Goal: Information Seeking & Learning: Learn about a topic

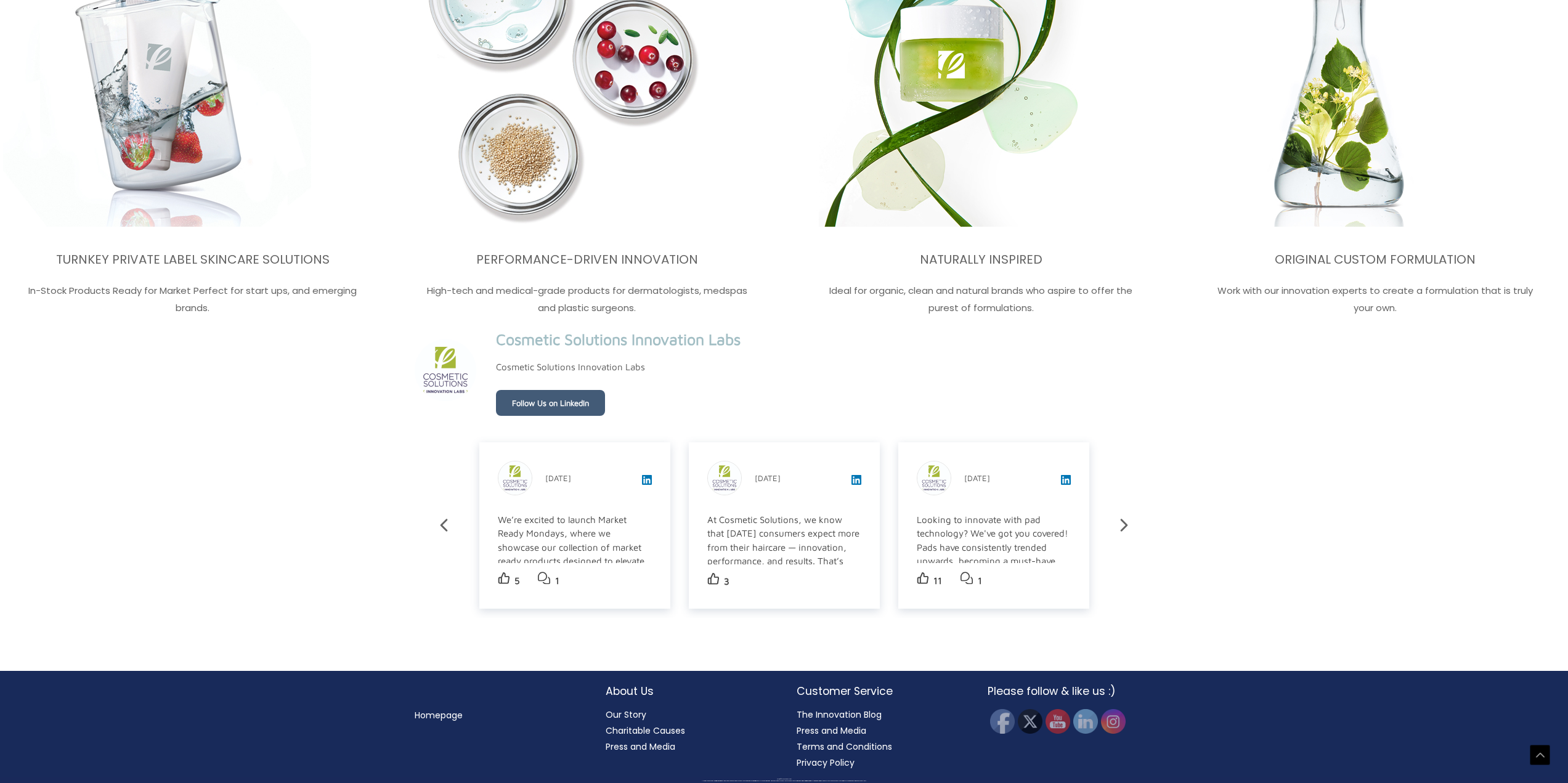
scroll to position [2258, 0]
click at [437, 710] on link "Homepage" at bounding box center [439, 715] width 48 height 12
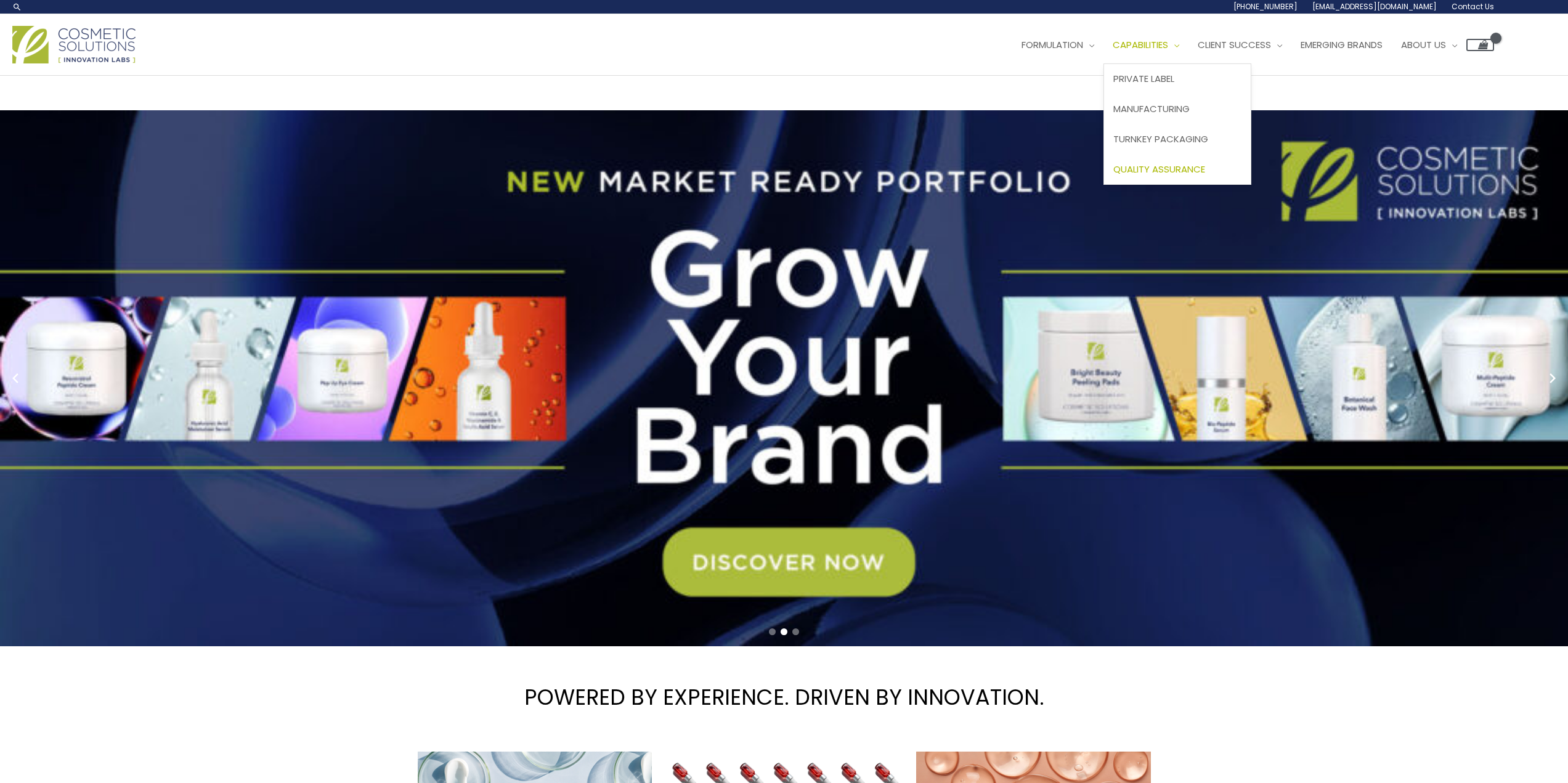
click at [1198, 161] on link "Quality Assurance" at bounding box center [1177, 169] width 146 height 30
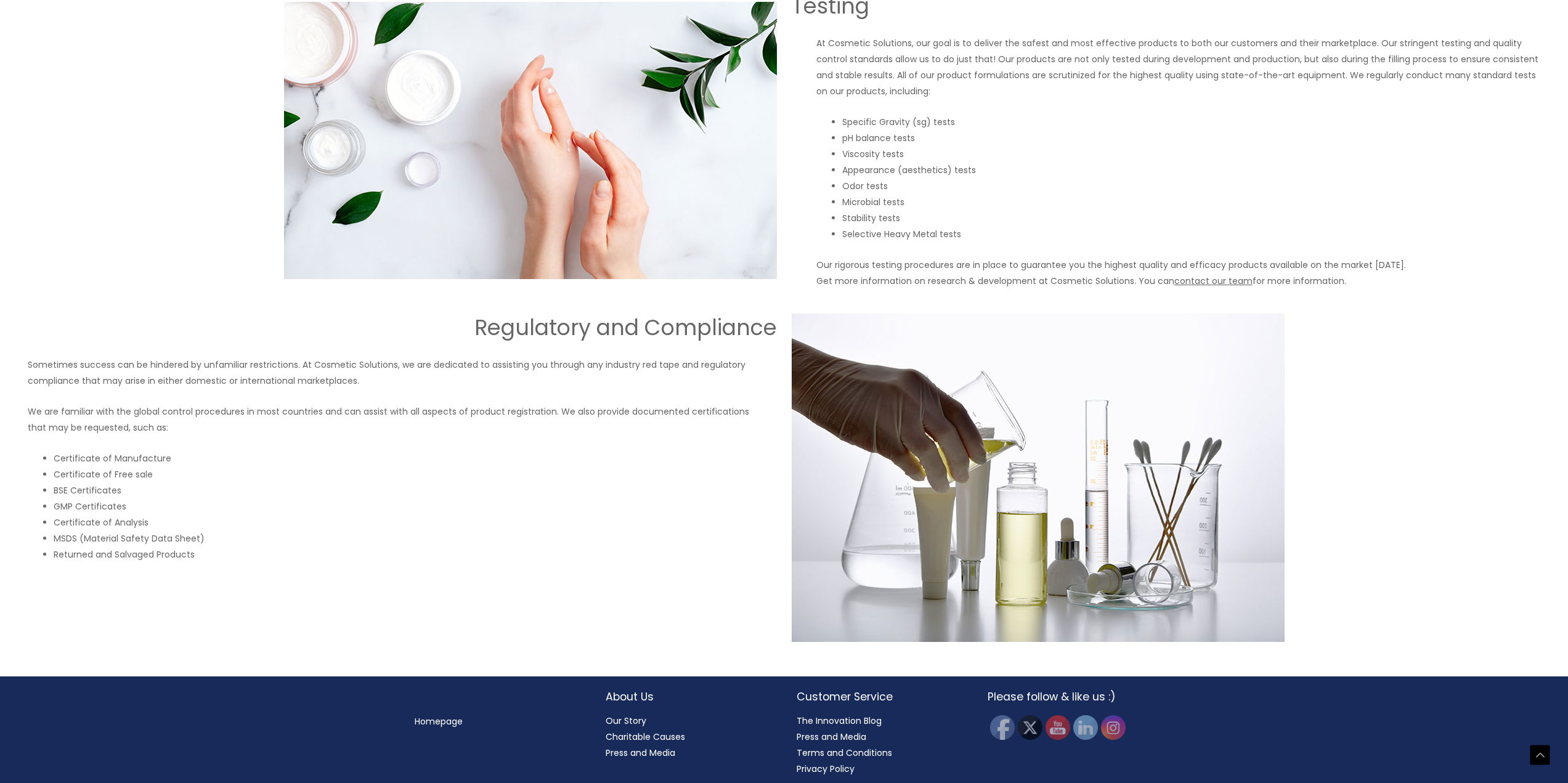
scroll to position [881, 0]
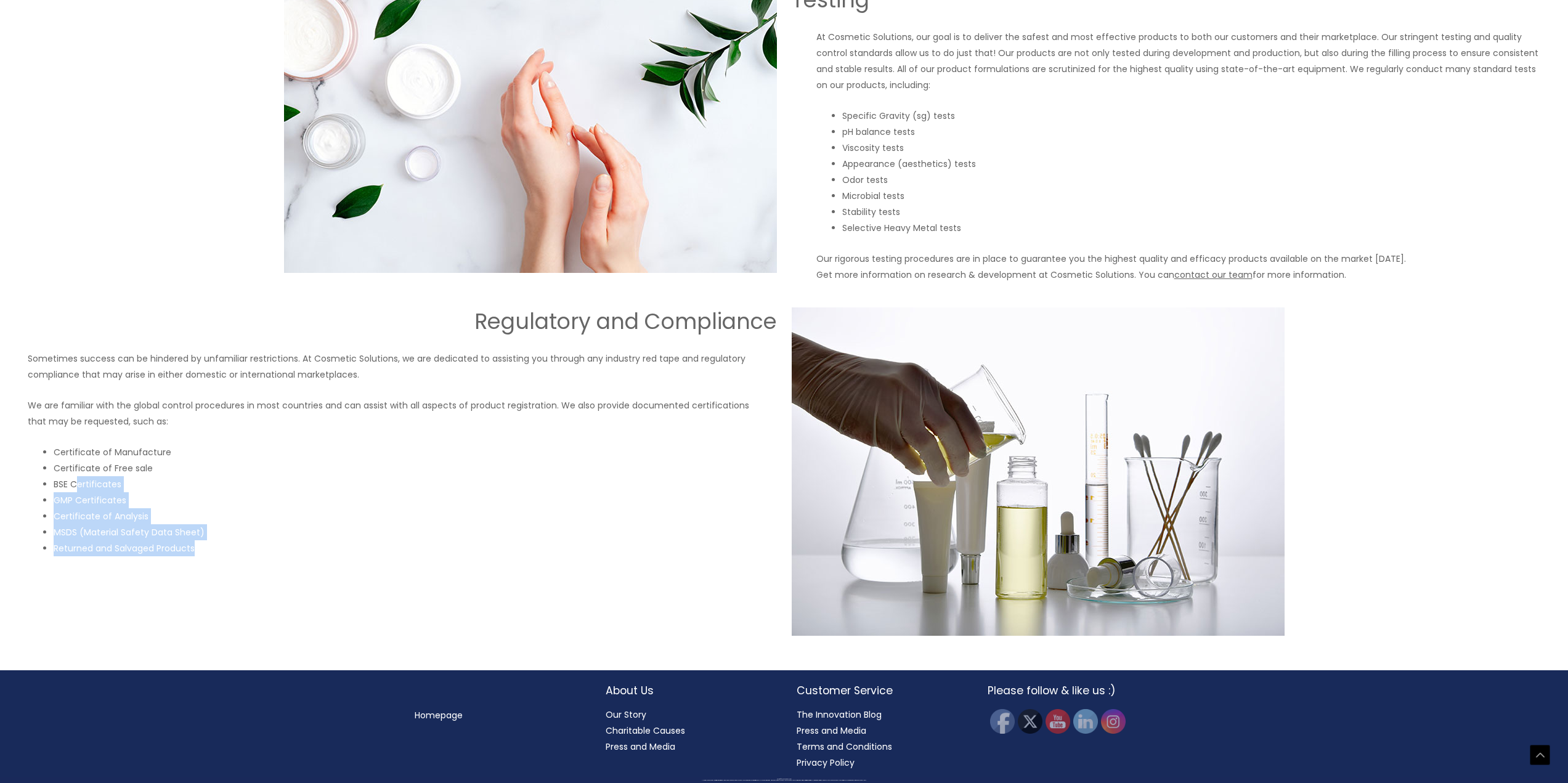
drag, startPoint x: 206, startPoint y: 550, endPoint x: 71, endPoint y: 489, distance: 148.1
click at [71, 489] on ul "Certificate of Manufacture Certificate of Free sale BSE Certificates GMP Certif…" at bounding box center [403, 500] width 748 height 112
